Goal: Check status

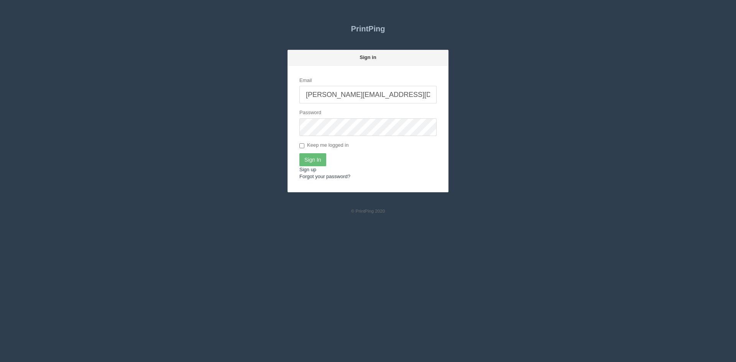
click at [382, 99] on input "[PERSON_NAME][EMAIL_ADDRESS][DOMAIN_NAME]" at bounding box center [368, 95] width 137 height 18
click at [406, 94] on input "[EMAIL_ADDRESS][DOMAIN_NAME]" at bounding box center [368, 95] width 137 height 18
type input "[PERSON_NAME][EMAIL_ADDRESS][DOMAIN_NAME]"
click at [319, 159] on input "Sign In" at bounding box center [313, 159] width 27 height 13
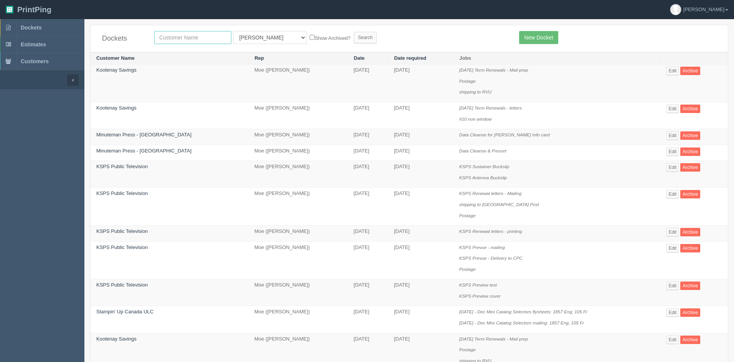
click at [210, 38] on input "text" at bounding box center [192, 37] width 77 height 13
type input "olds grizz"
click at [259, 36] on select "All Users Ali Ali Test 1 Aly Amy Ankit Arif Brandon Dan France Greg Jim Mark Ma…" at bounding box center [270, 37] width 74 height 13
select select
click at [233, 31] on select "All Users Ali Ali Test 1 Aly Amy Ankit Arif Brandon Dan France Greg Jim Mark Ma…" at bounding box center [270, 37] width 74 height 13
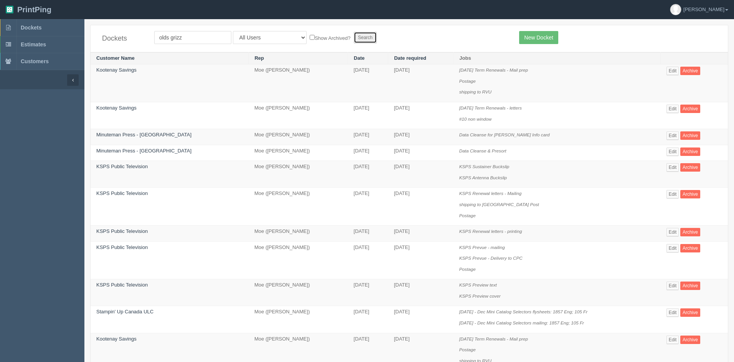
click at [354, 37] on input "Search" at bounding box center [365, 38] width 23 height 12
